Goal: Task Accomplishment & Management: Manage account settings

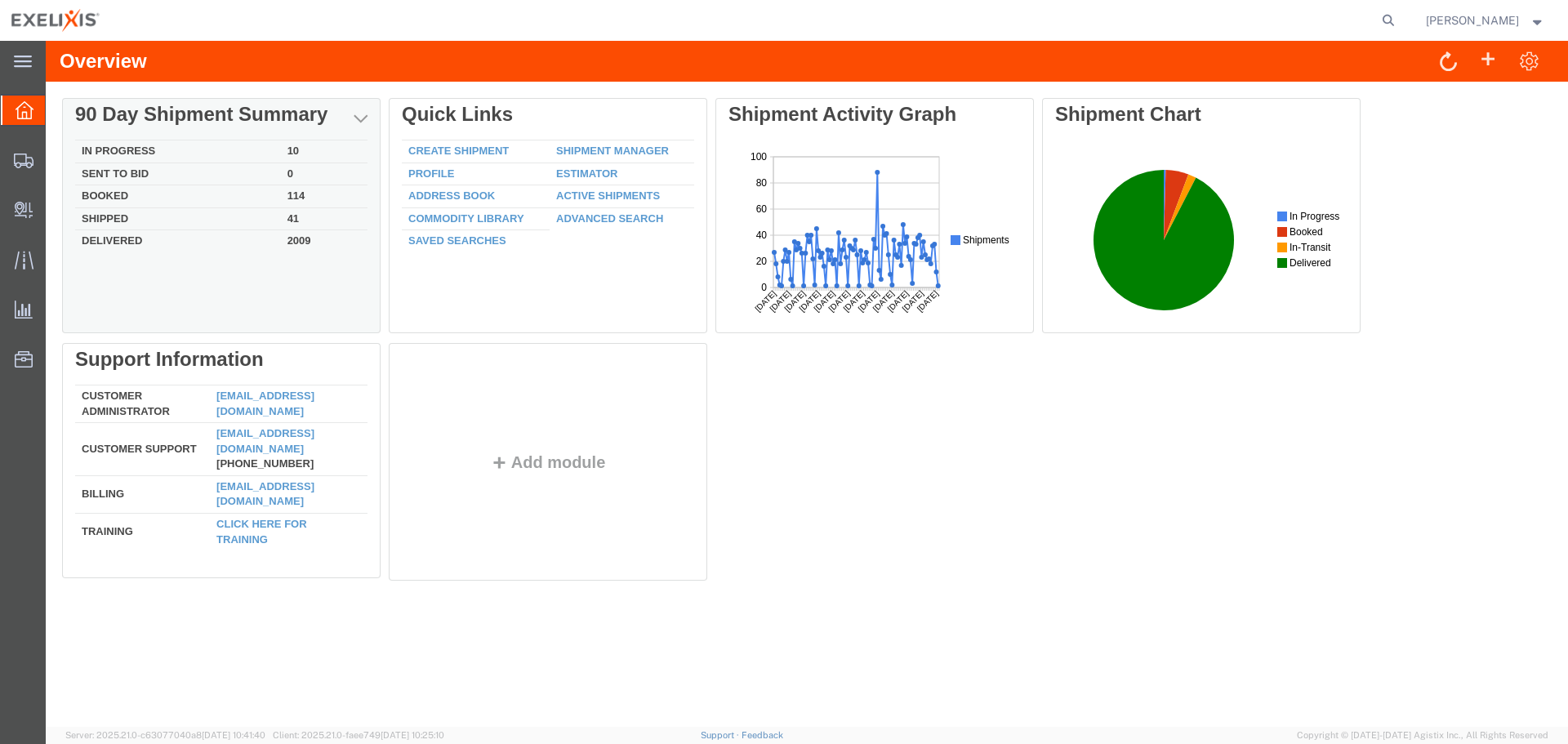
click at [131, 198] on td "Booked" at bounding box center [178, 197] width 206 height 23
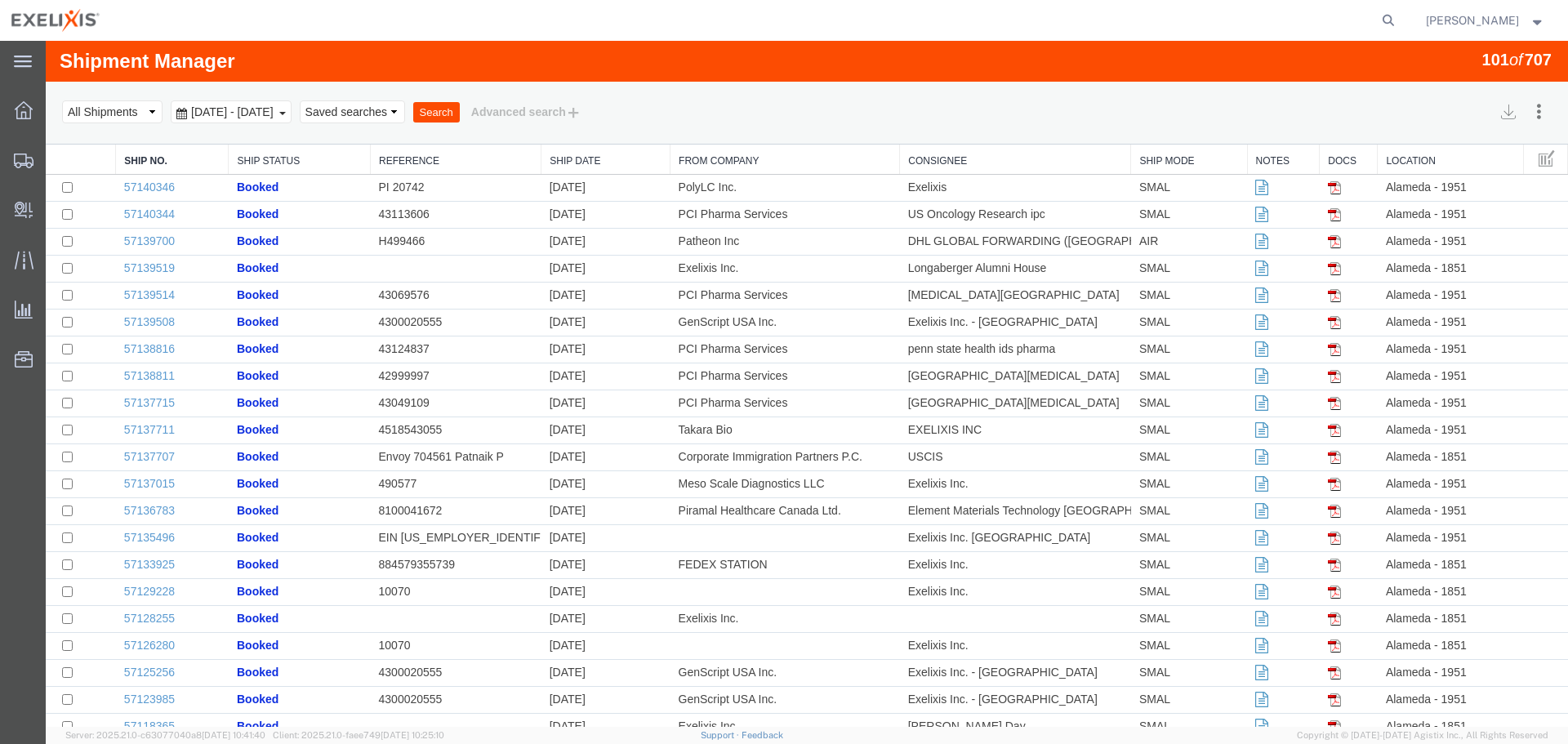
click at [460, 112] on button "Search" at bounding box center [436, 112] width 46 height 21
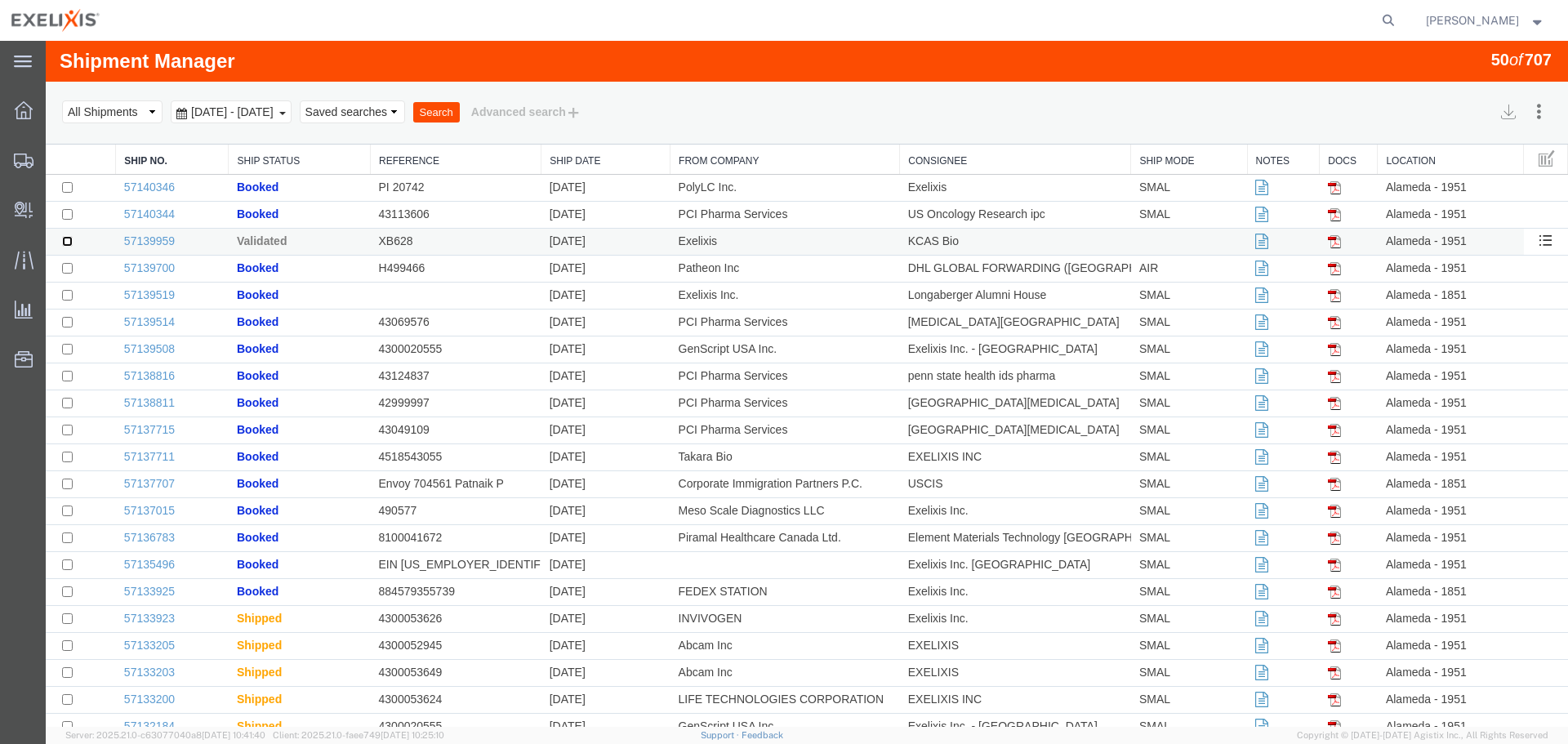
click at [68, 241] on input "checkbox" at bounding box center [68, 241] width 11 height 11
checkbox input "true"
click at [161, 243] on link "57139959" at bounding box center [150, 240] width 51 height 13
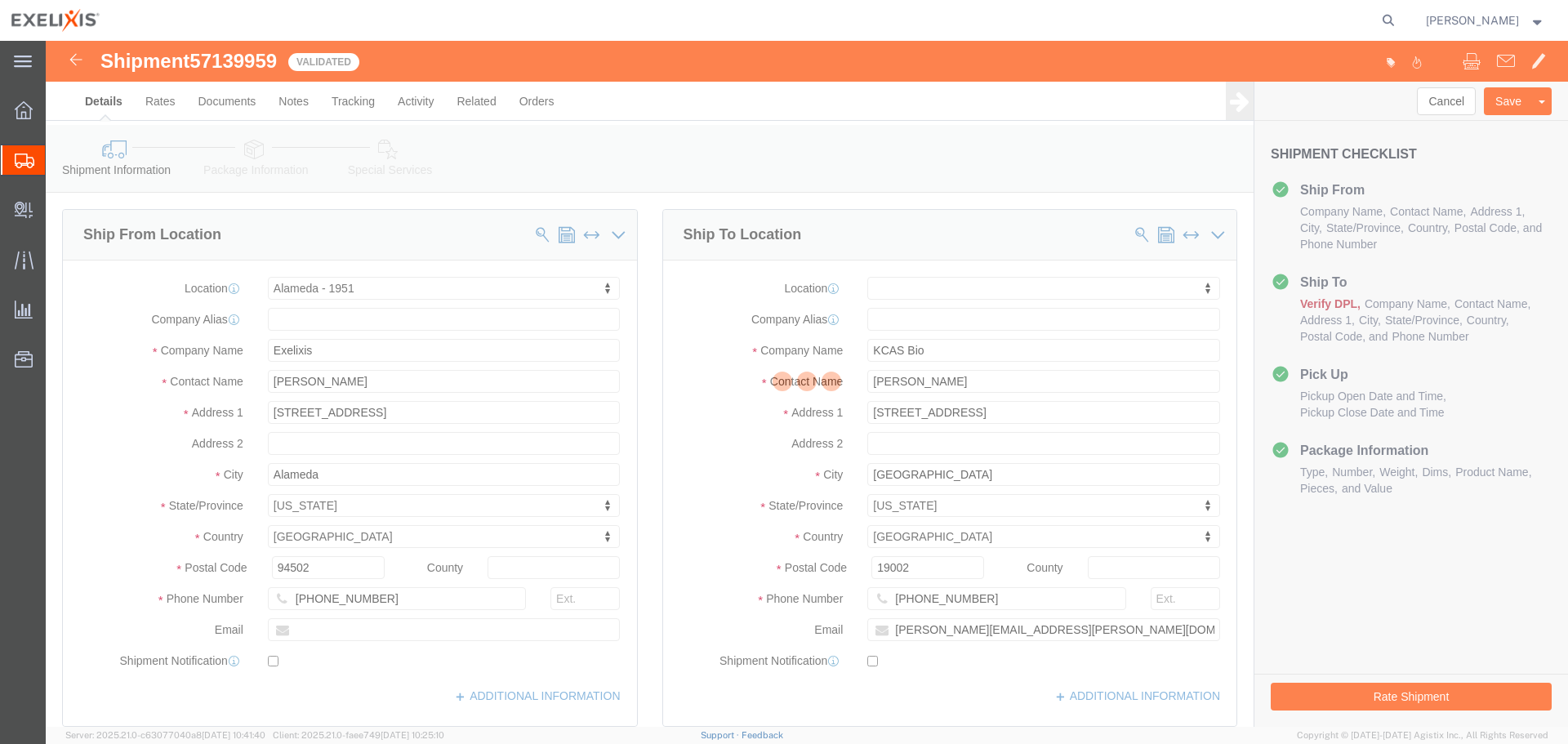
select select "65151"
select select
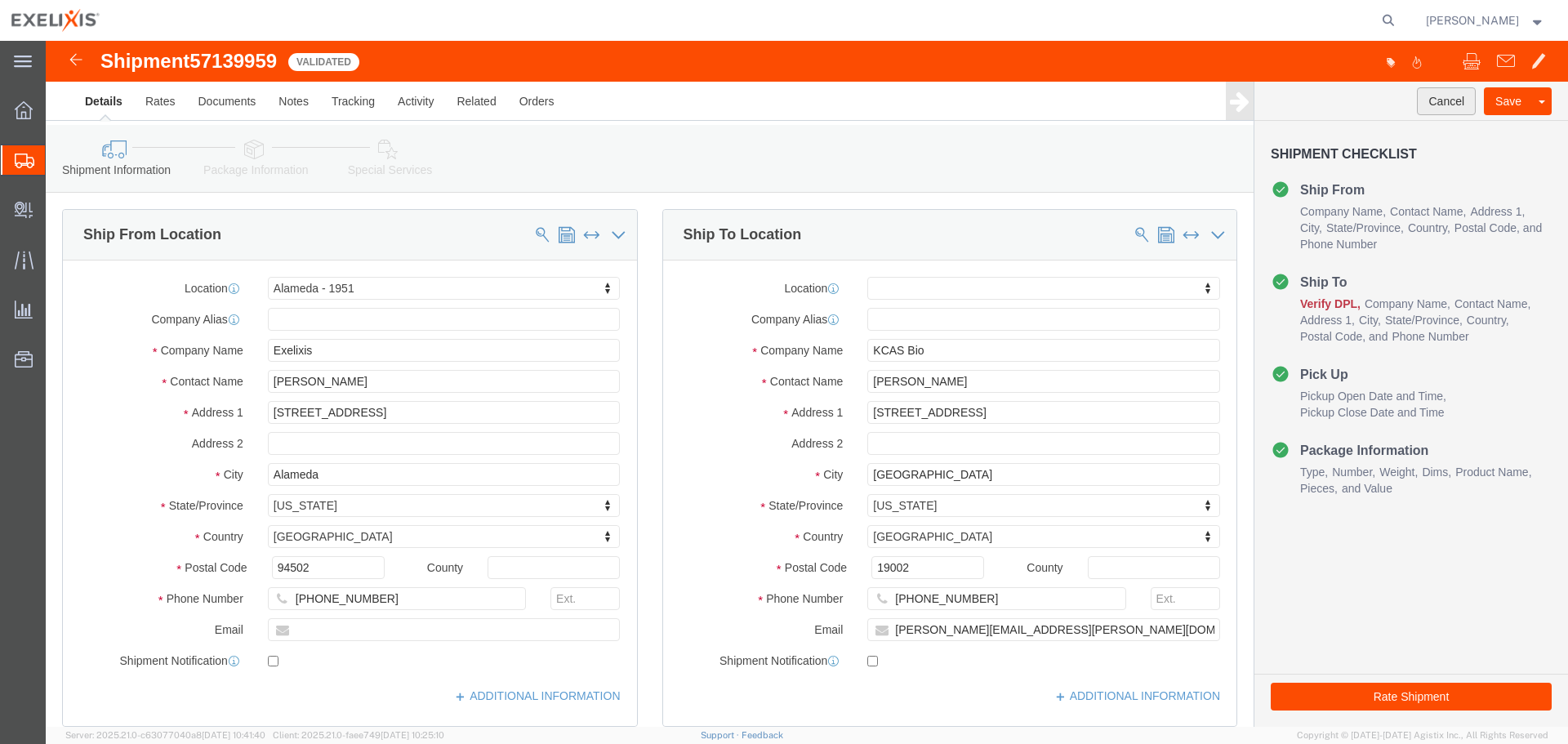
click button "Cancel"
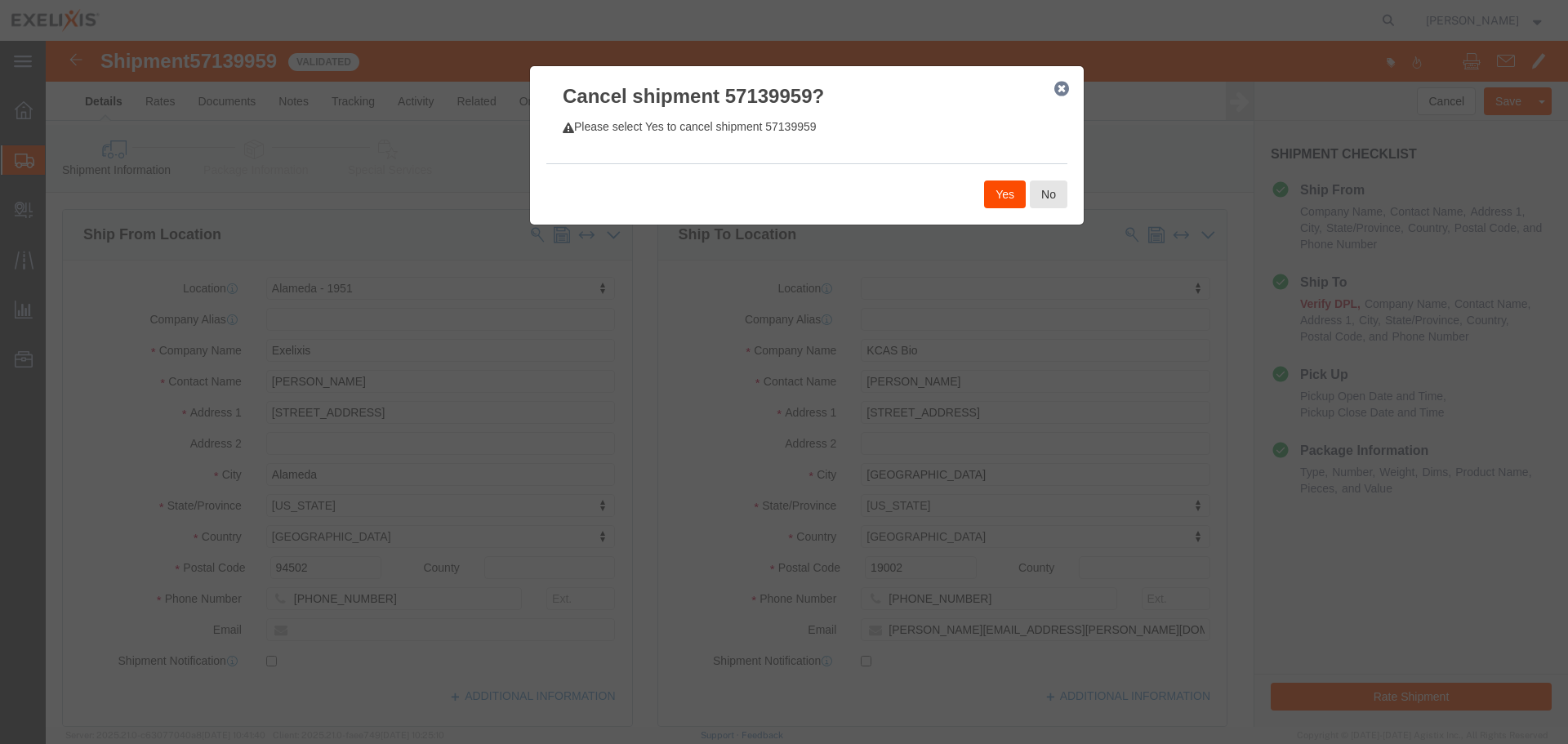
click button "Yes"
